Goal: Task Accomplishment & Management: Manage account settings

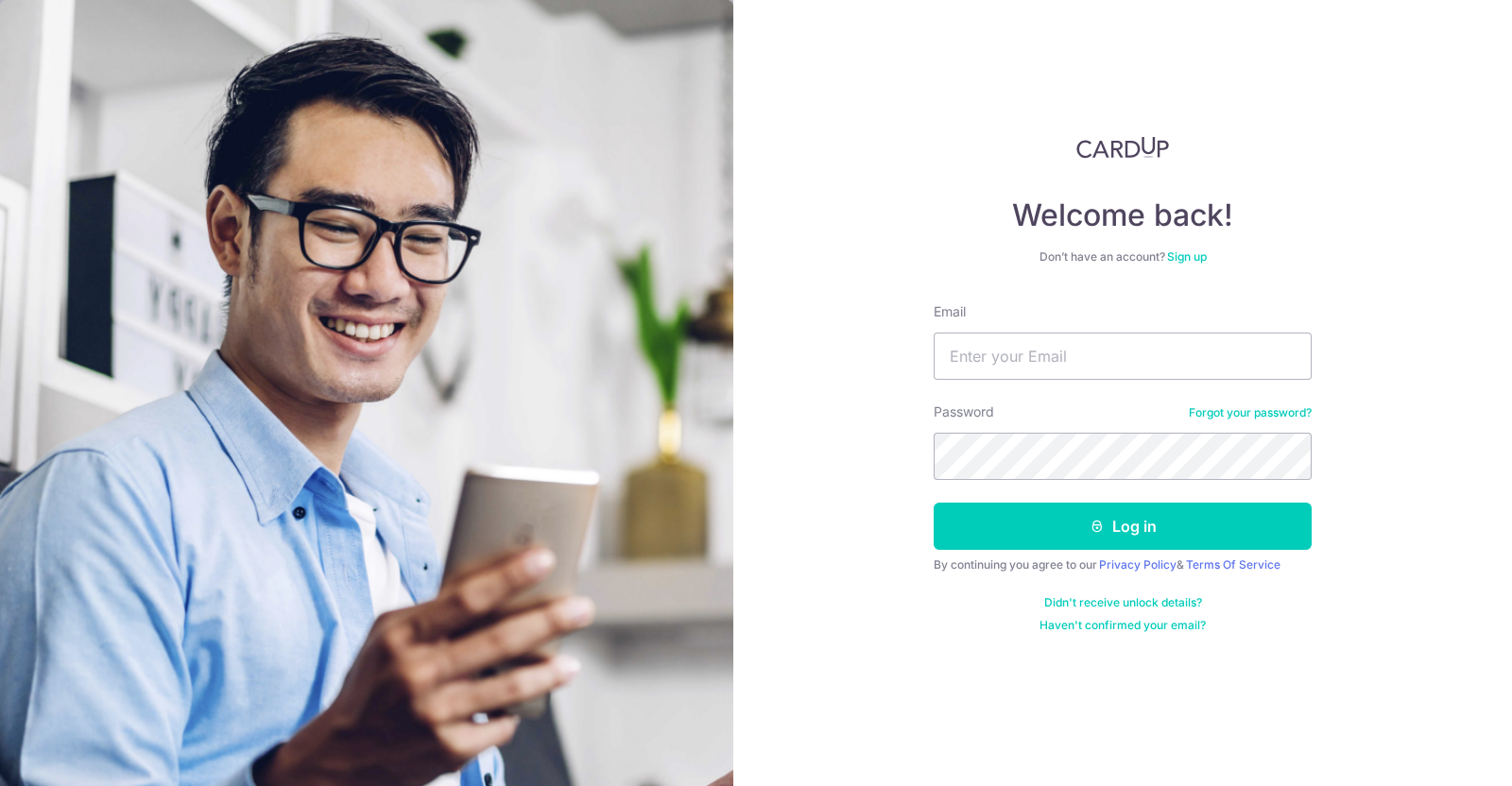
type input "[EMAIL_ADDRESS][DOMAIN_NAME]"
click at [933, 502] on button "Log in" at bounding box center [1121, 526] width 378 height 47
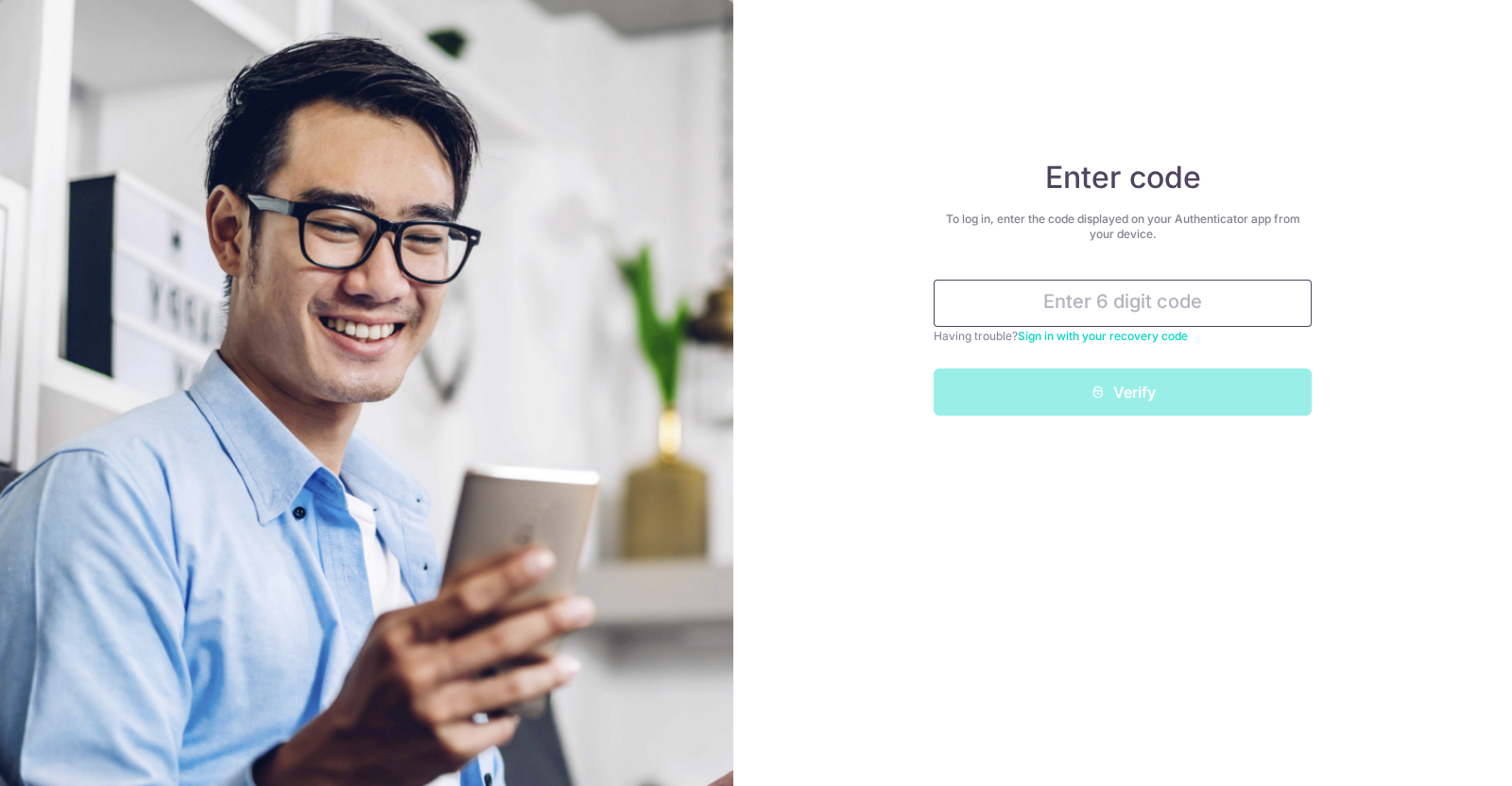
click at [1080, 320] on input "text" at bounding box center [1121, 303] width 378 height 47
click at [1077, 319] on input "text" at bounding box center [1121, 303] width 378 height 47
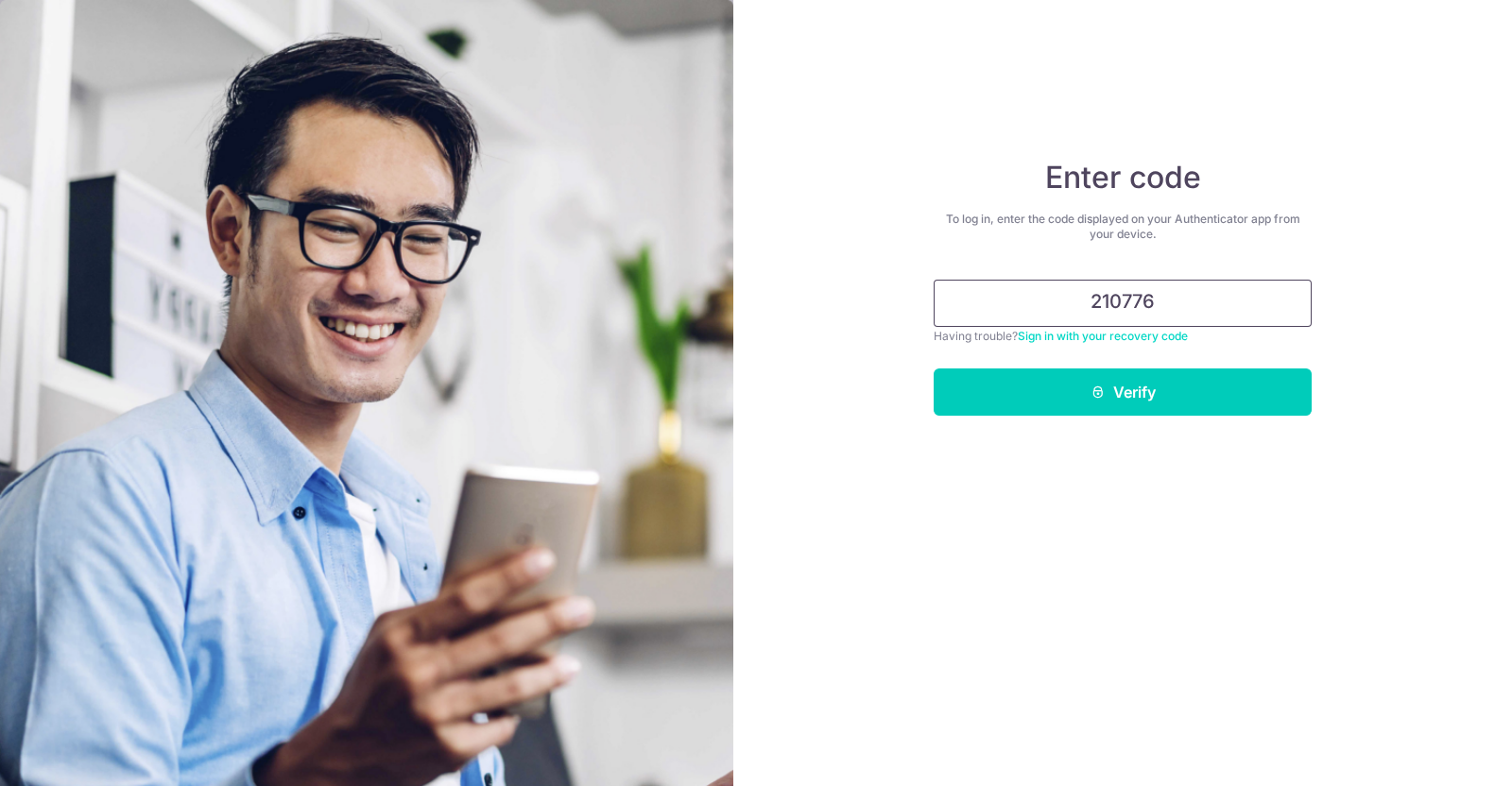
type input "210776"
click at [933, 369] on button "Verify" at bounding box center [1121, 393] width 378 height 47
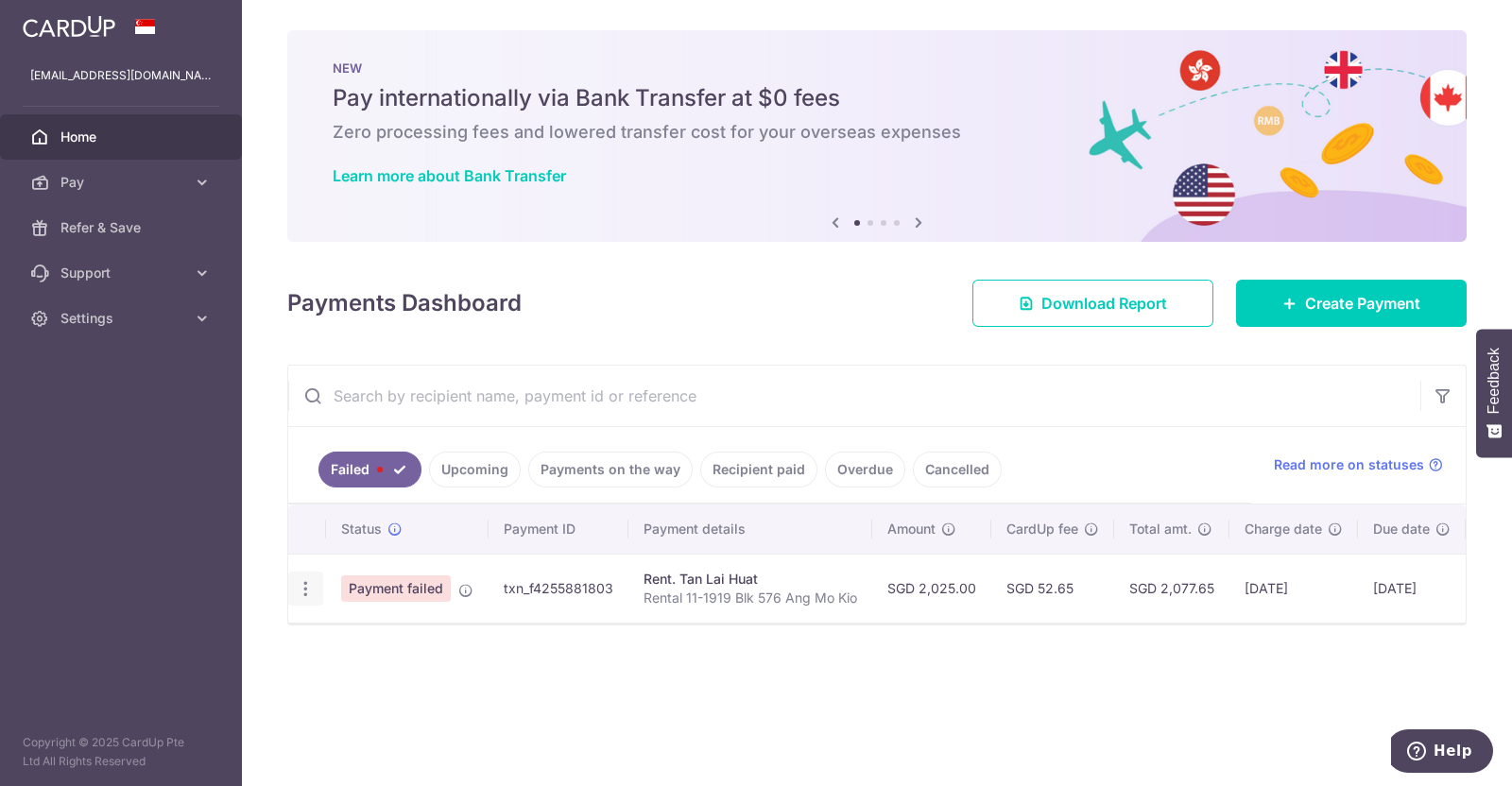
click at [309, 588] on icon "button" at bounding box center [305, 589] width 20 height 20
click at [854, 327] on div "× Pause Schedule Pause all future payments in this series Pause just this one p…" at bounding box center [877, 393] width 1270 height 786
click at [308, 592] on icon "button" at bounding box center [305, 589] width 20 height 20
click at [373, 635] on span "Update payment" at bounding box center [406, 640] width 129 height 23
radio input "true"
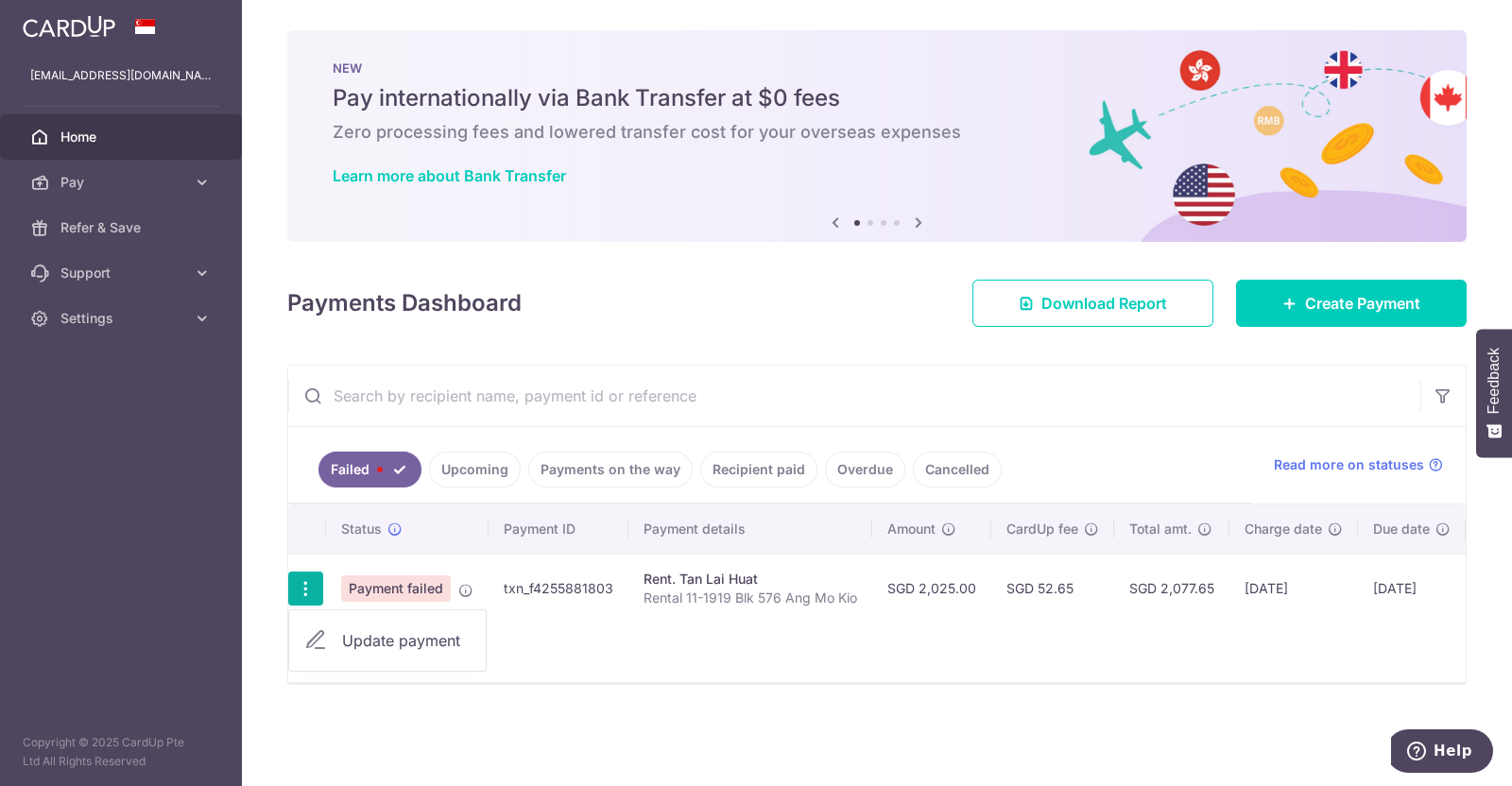
type input "2,025.00"
type input "Rental 11-1919 Blk 576 Ang Mo Kio"
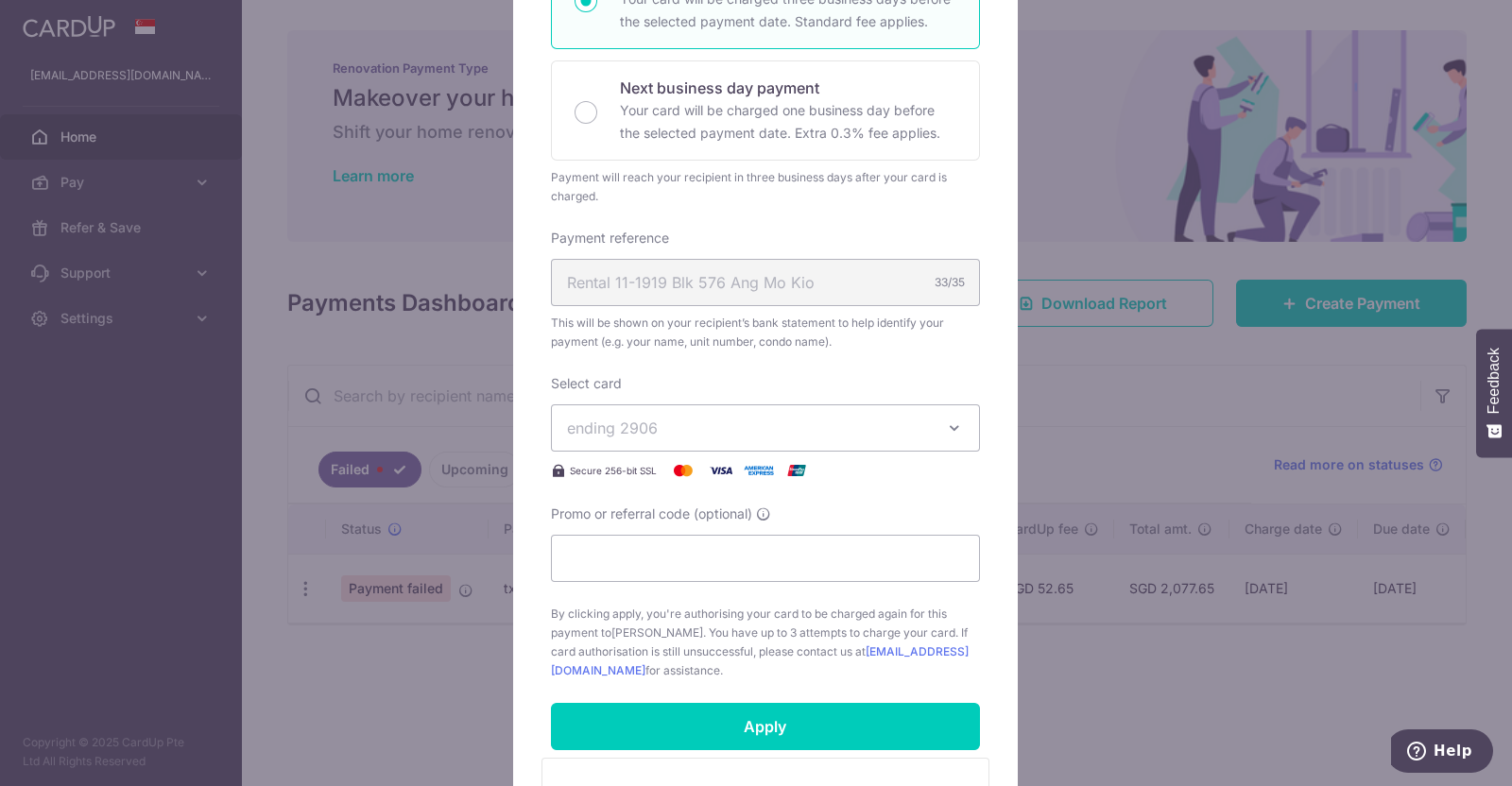
scroll to position [505, 0]
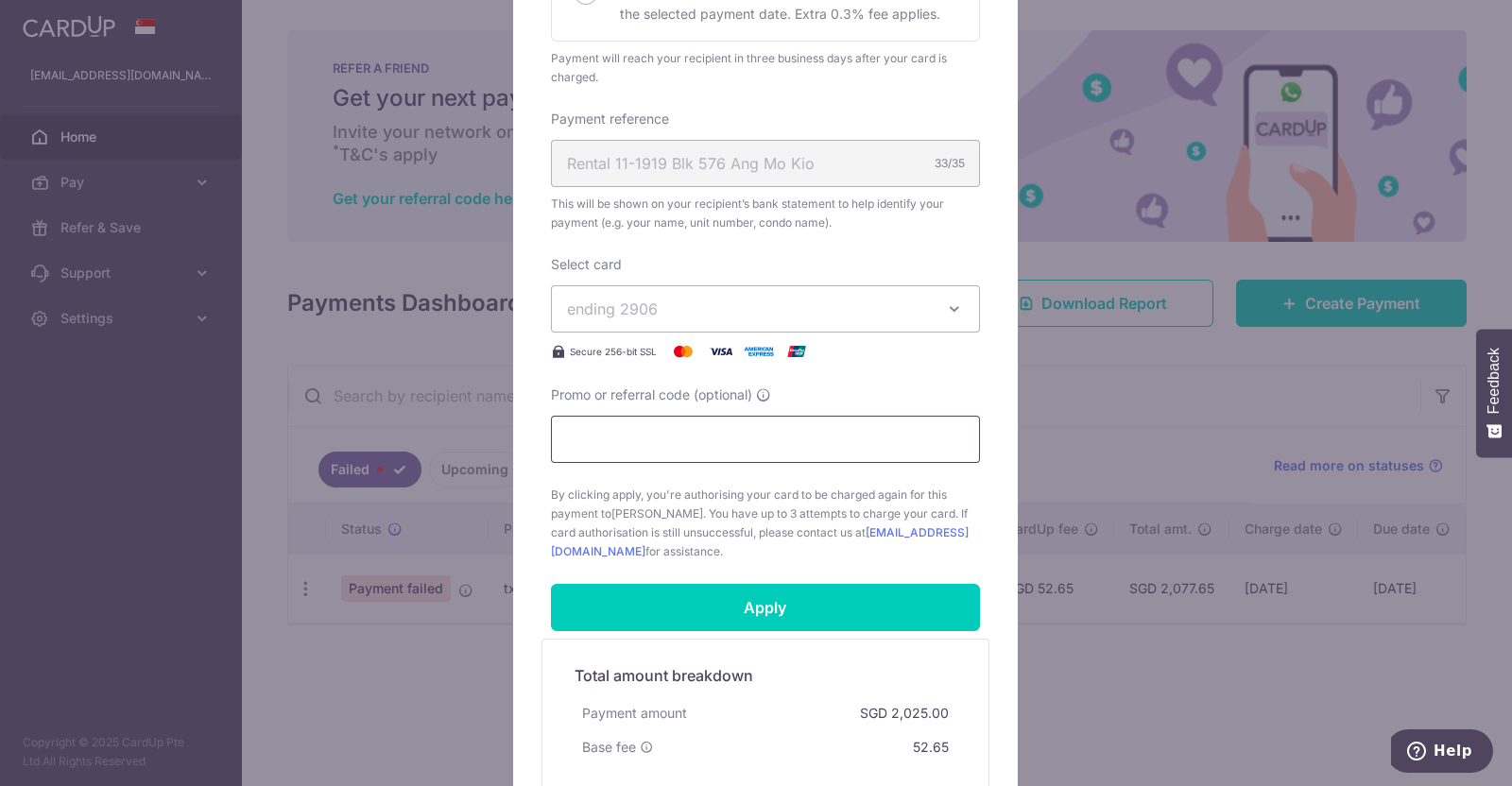
click at [699, 430] on input "Promo or referral code (optional)" at bounding box center [764, 440] width 429 height 47
paste input "25AMEX21"
type input "25AMEX21"
click at [898, 380] on div "Enter payment amount 2,025.00 2025.00 SGD To change the payment amount, please …" at bounding box center [764, 133] width 429 height 854
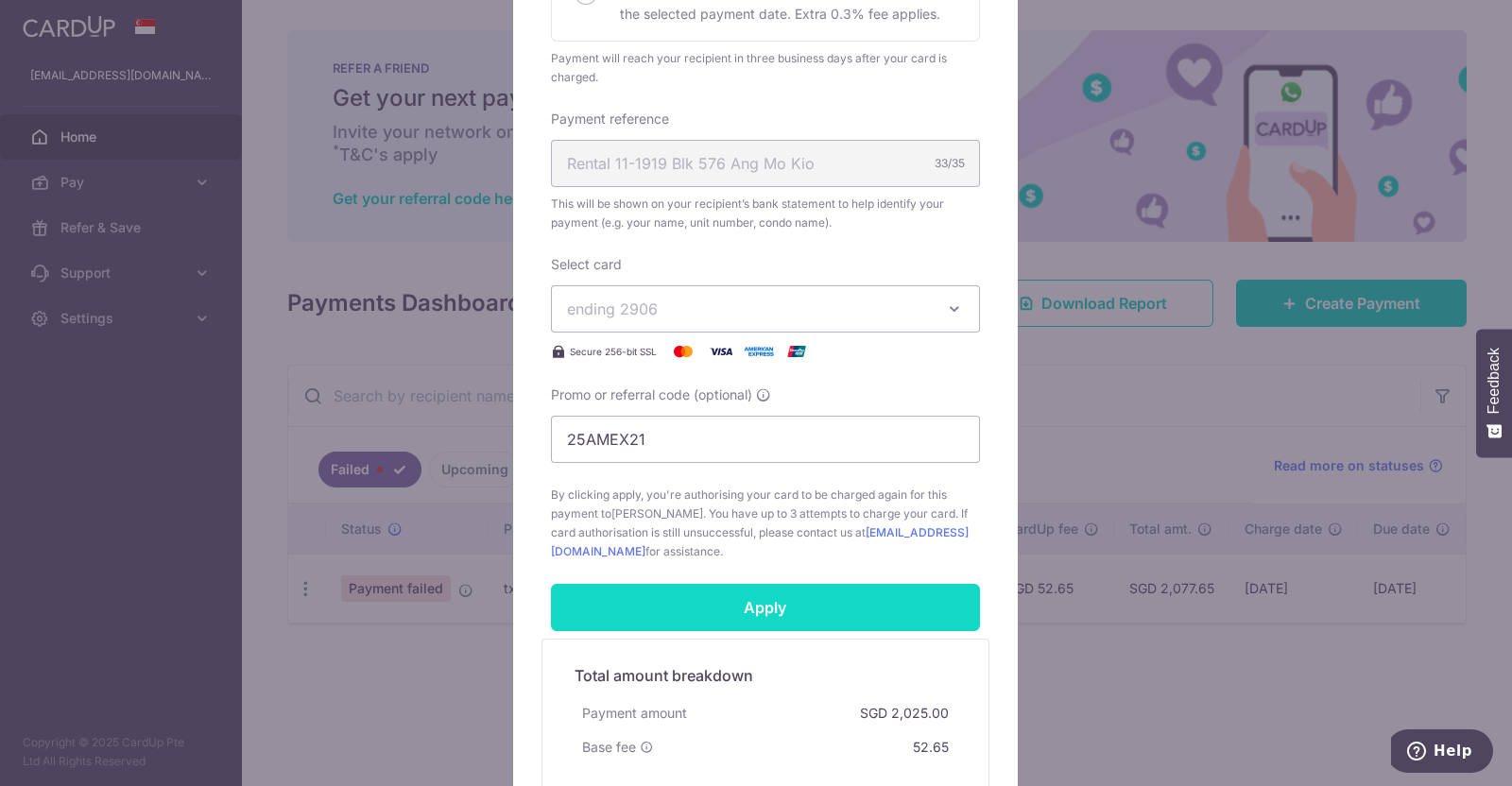
click at [895, 603] on input "Apply" at bounding box center [764, 607] width 429 height 47
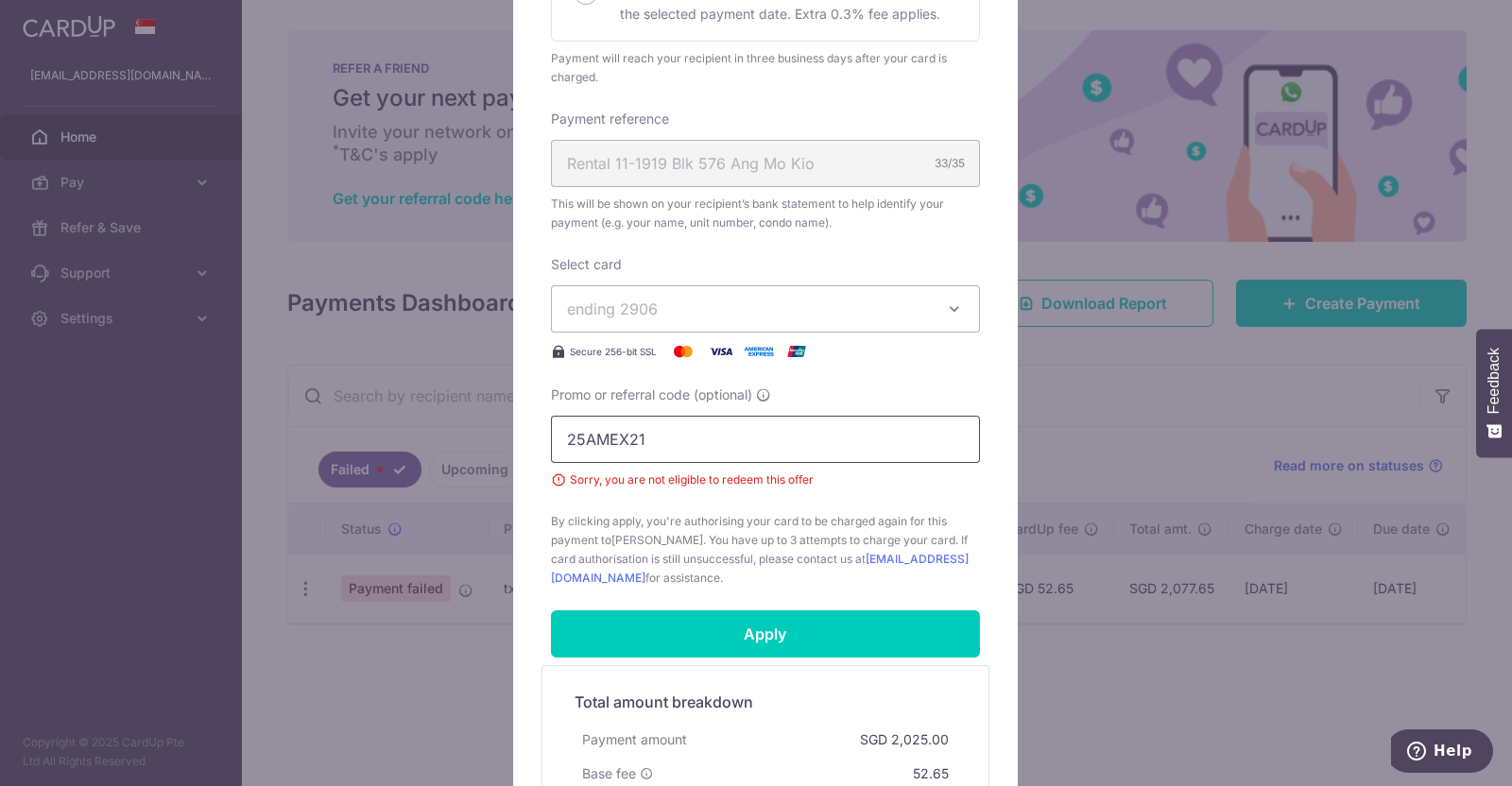
drag, startPoint x: 727, startPoint y: 440, endPoint x: 406, endPoint y: 405, distance: 322.9
click at [406, 405] on div "Edit payment By clicking apply, you will make changes to all payments to Tan La…" at bounding box center [756, 393] width 1512 height 786
paste input "25AMEX18"
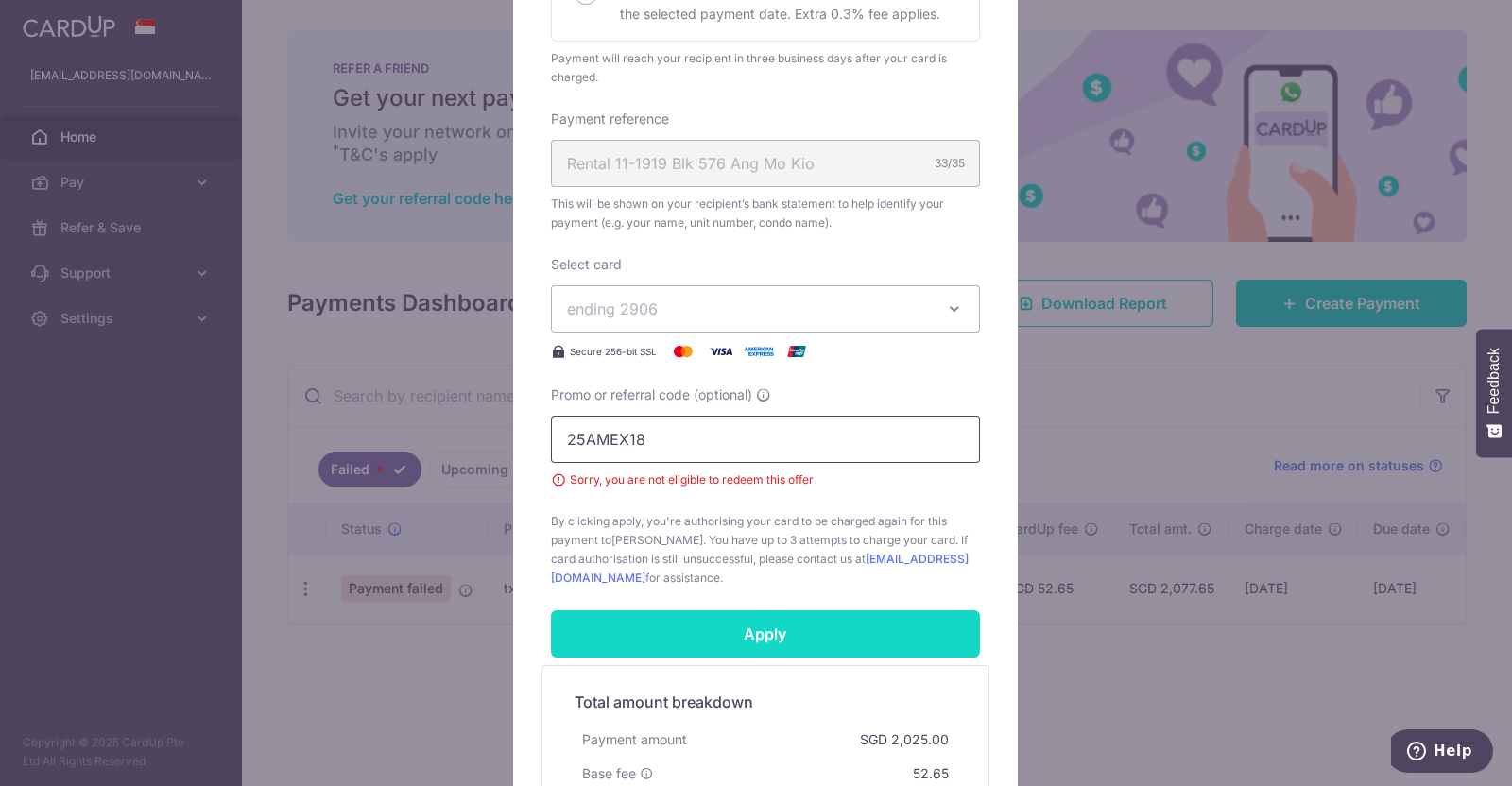
type input "25AMEX18"
click at [804, 616] on input "Apply" at bounding box center [764, 634] width 429 height 47
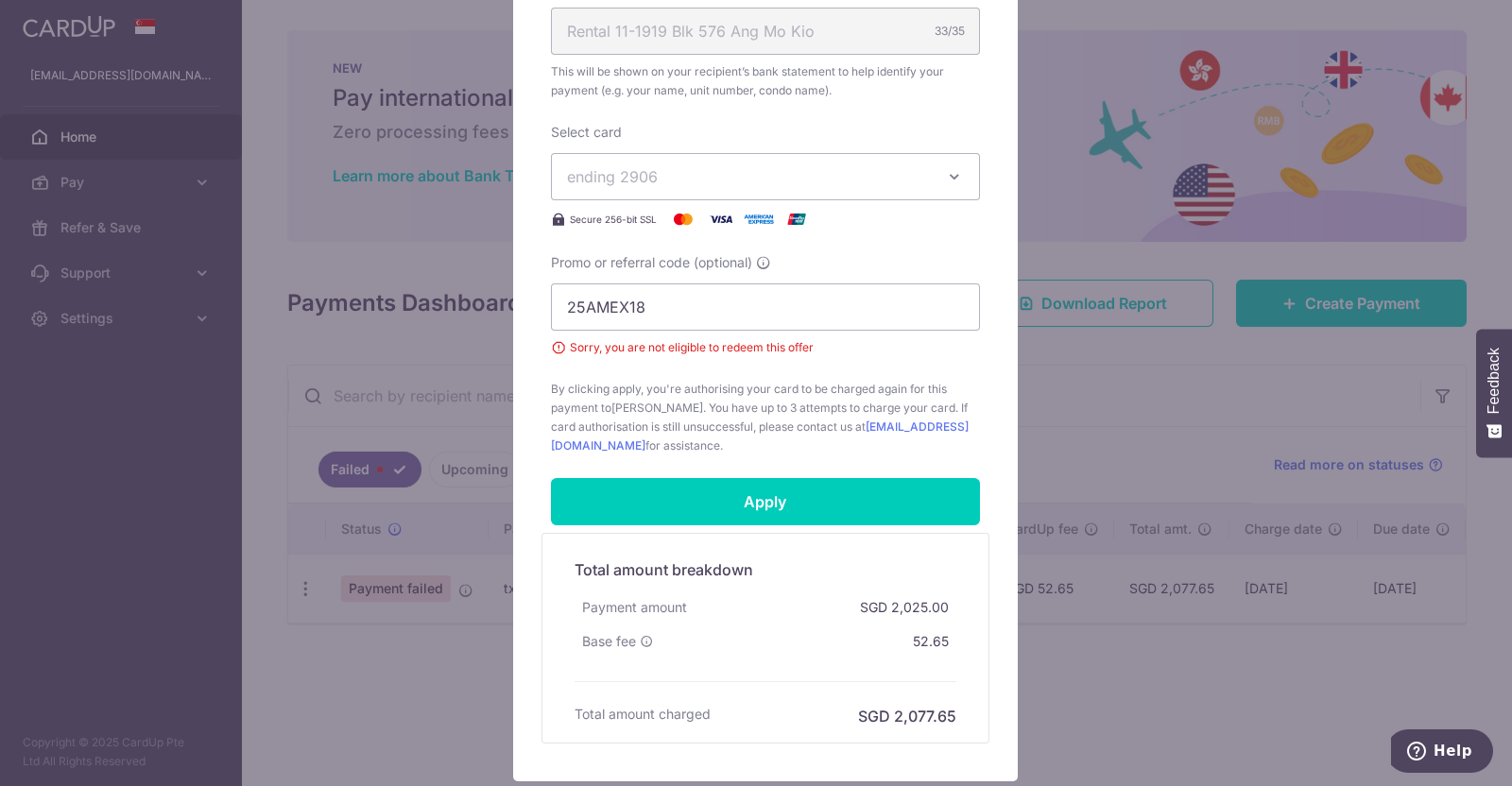
scroll to position [741, 0]
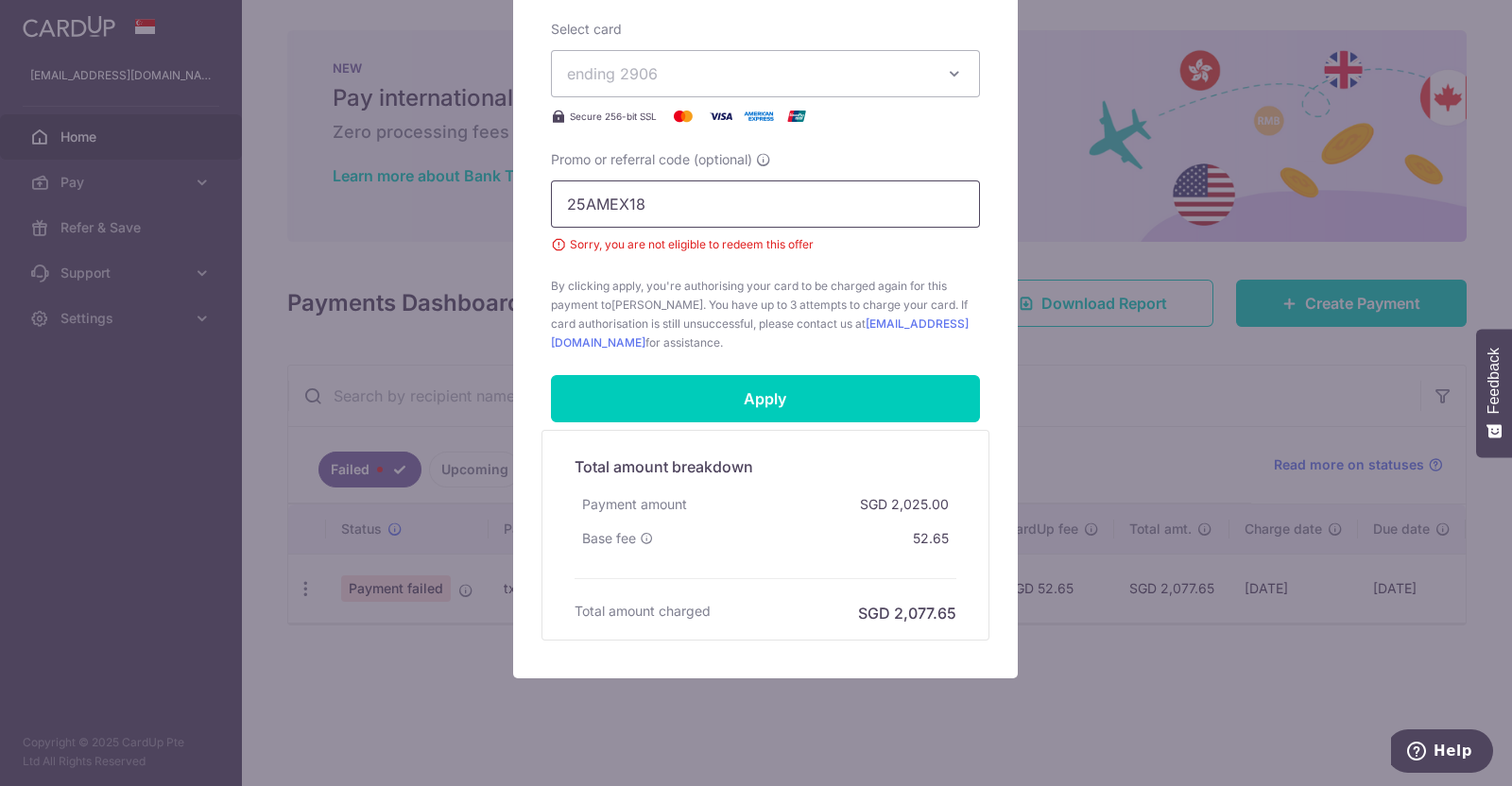
drag, startPoint x: 693, startPoint y: 203, endPoint x: 449, endPoint y: 197, distance: 244.1
click at [449, 197] on div "Edit payment By clicking apply, you will make changes to all payments to Tan La…" at bounding box center [756, 393] width 1512 height 786
click at [883, 153] on div "Promo or referral code (optional) Sorry, you are not eligible to redeem this of…" at bounding box center [764, 202] width 429 height 104
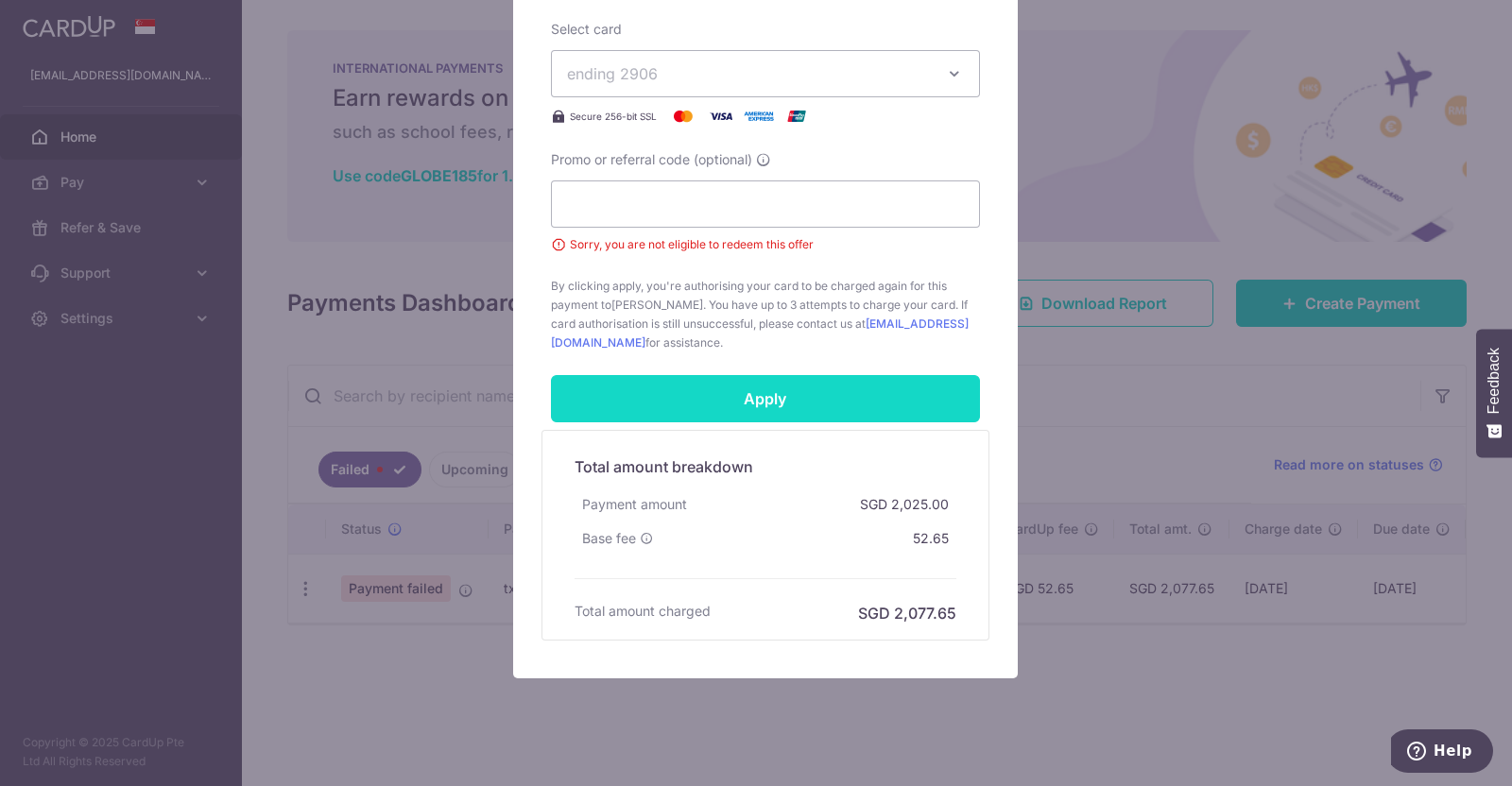
click at [803, 394] on input "Apply" at bounding box center [764, 398] width 429 height 47
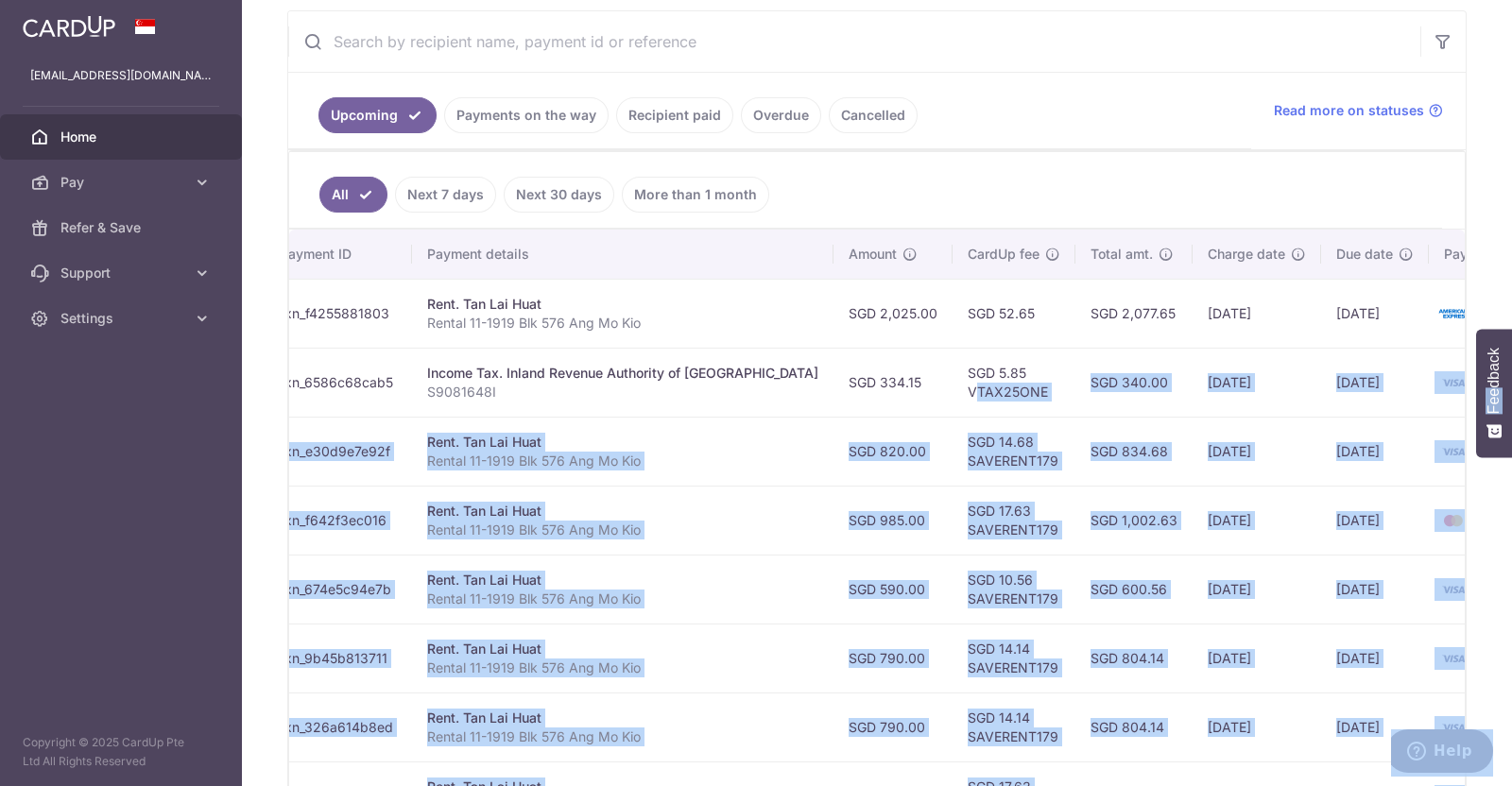
scroll to position [0, 305]
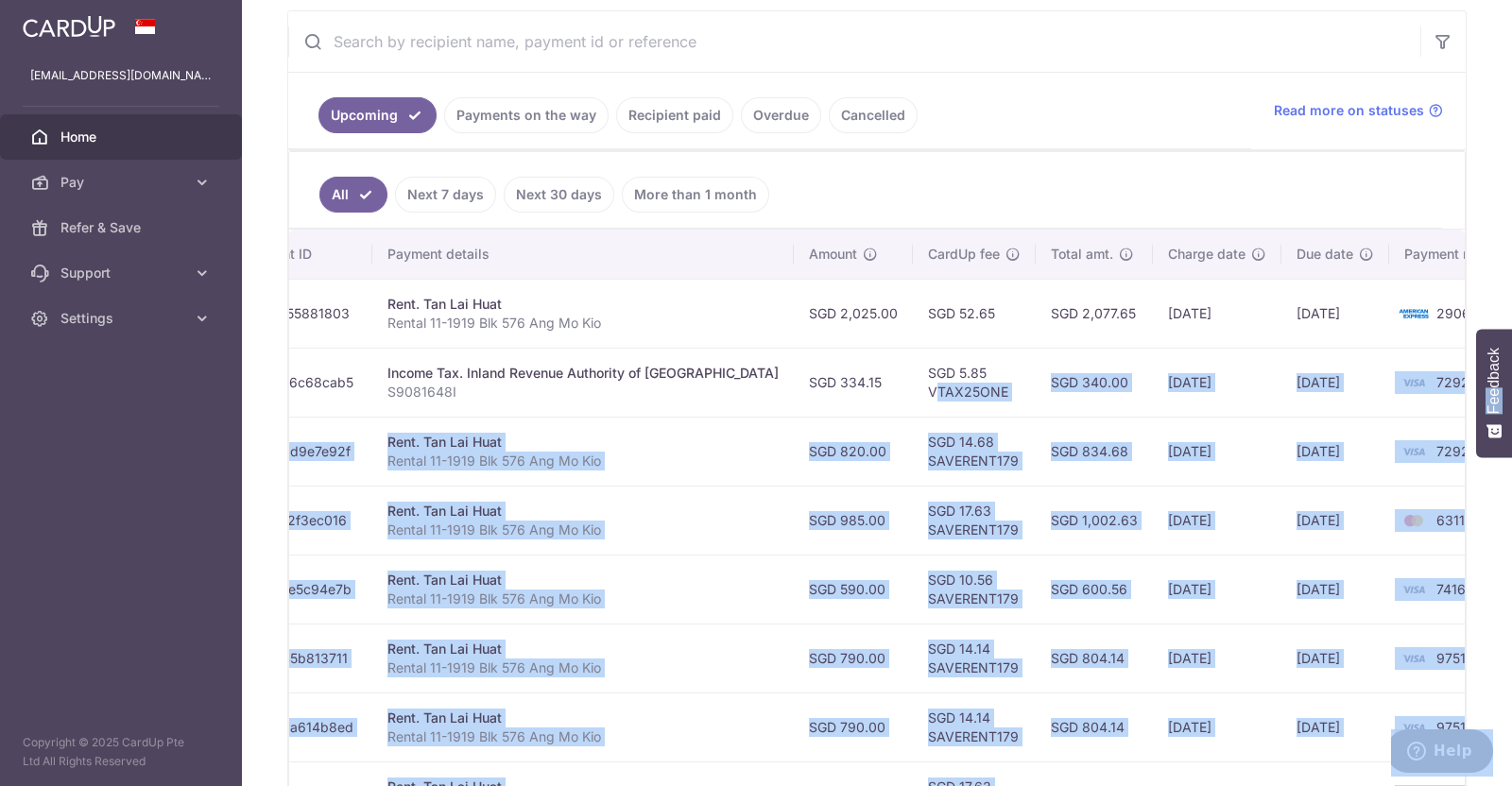
drag, startPoint x: 1168, startPoint y: 391, endPoint x: 1511, endPoint y: 390, distance: 343.0
click at [1511, 390] on body "[EMAIL_ADDRESS][DOMAIN_NAME] Home Pay Payments Recipients Cards Refer & Save Su…" at bounding box center [756, 393] width 1512 height 786
click at [1440, 385] on td "7292" at bounding box center [1460, 382] width 143 height 69
click at [1424, 385] on td "7292" at bounding box center [1460, 382] width 143 height 69
click at [1414, 385] on td "7292" at bounding box center [1460, 382] width 143 height 69
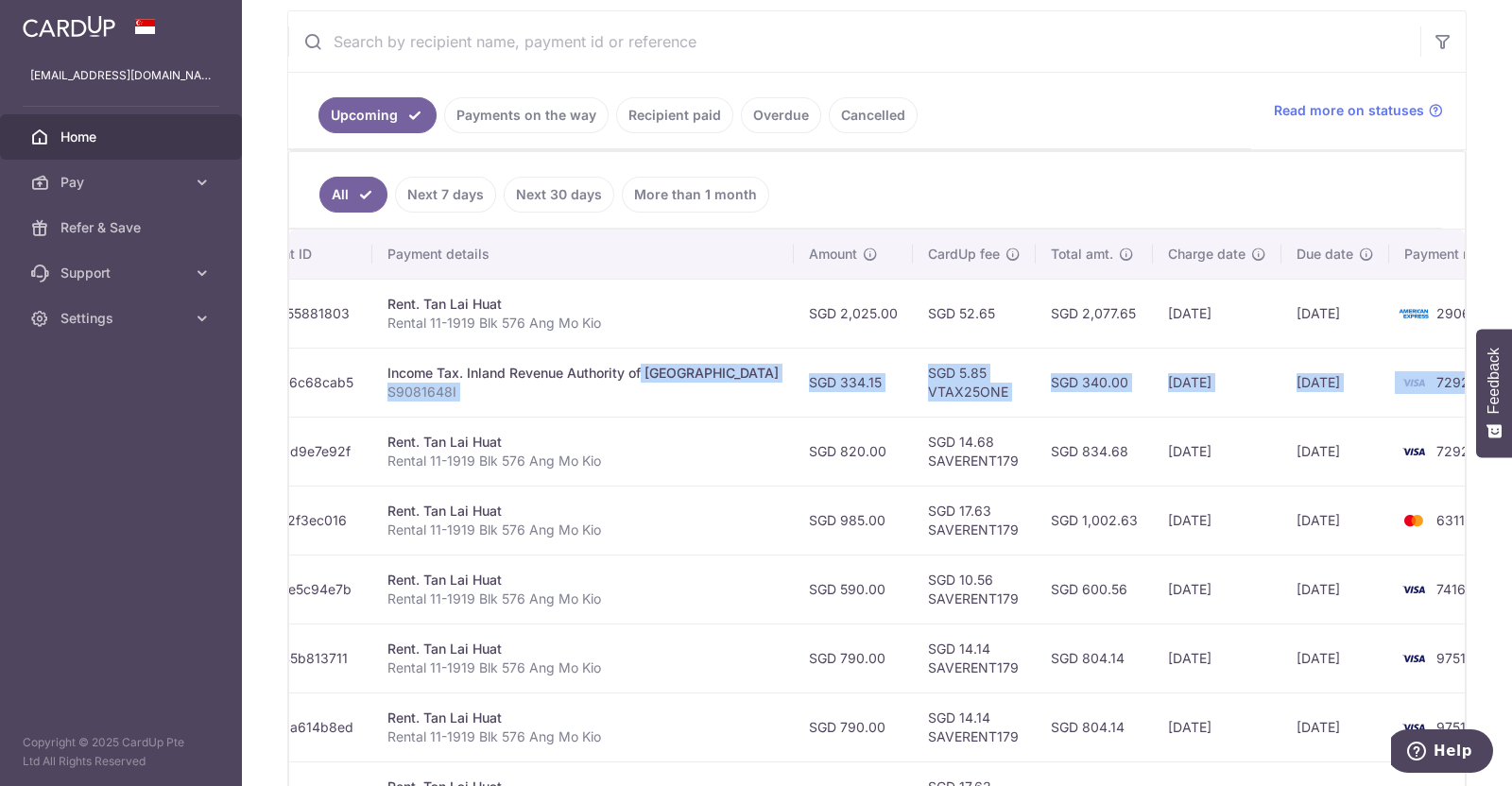
drag, startPoint x: 1401, startPoint y: 380, endPoint x: 587, endPoint y: 374, distance: 814.0
click at [587, 374] on tr "Update payment Cancel payment Scheduled for charge txn_6586c68cab5 Income Tax. …" at bounding box center [758, 382] width 1548 height 69
